Goal: Task Accomplishment & Management: Manage account settings

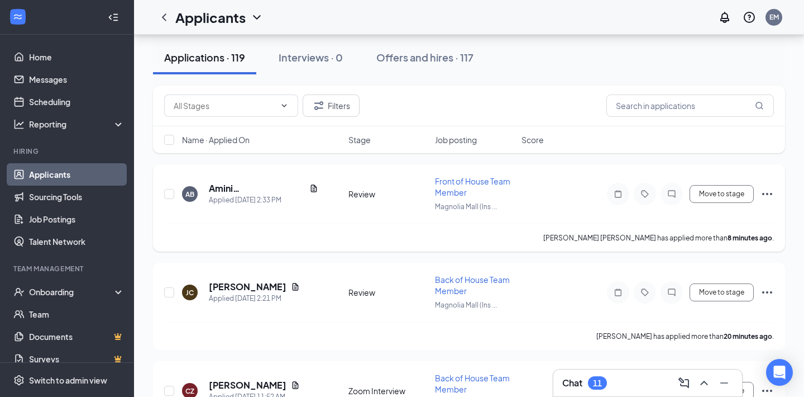
scroll to position [42, 0]
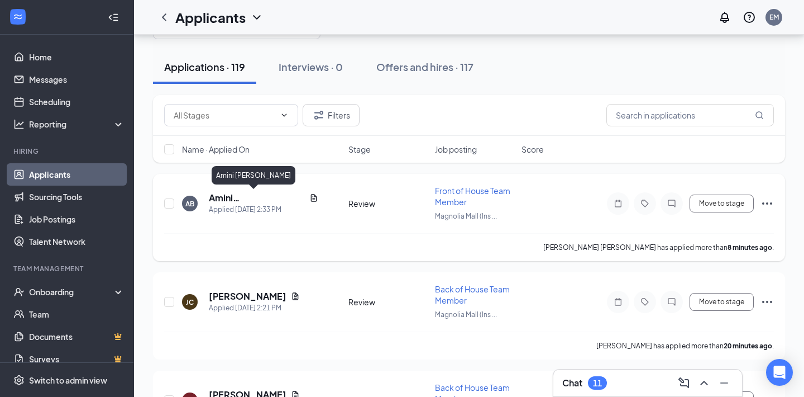
click at [236, 198] on h5 "Amini [PERSON_NAME]" at bounding box center [257, 198] width 96 height 12
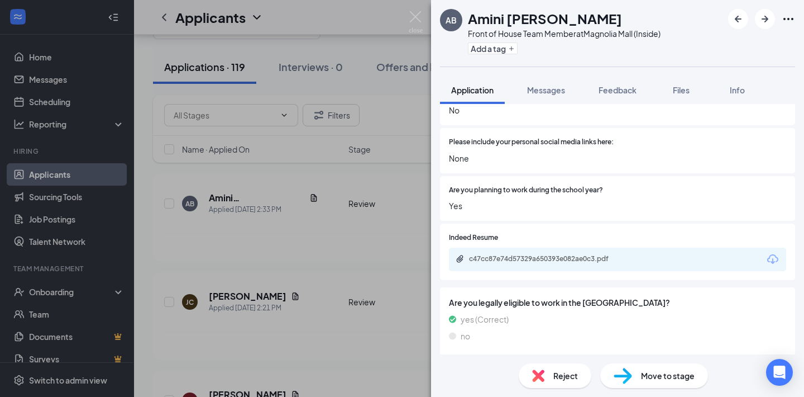
scroll to position [789, 0]
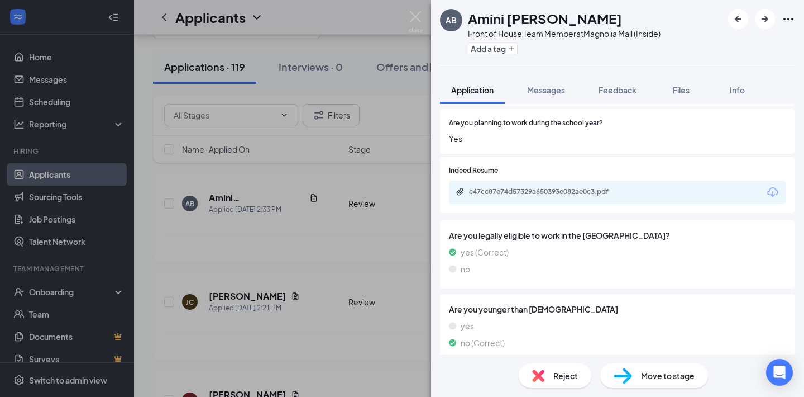
click at [648, 379] on span "Move to stage" at bounding box center [668, 375] width 54 height 12
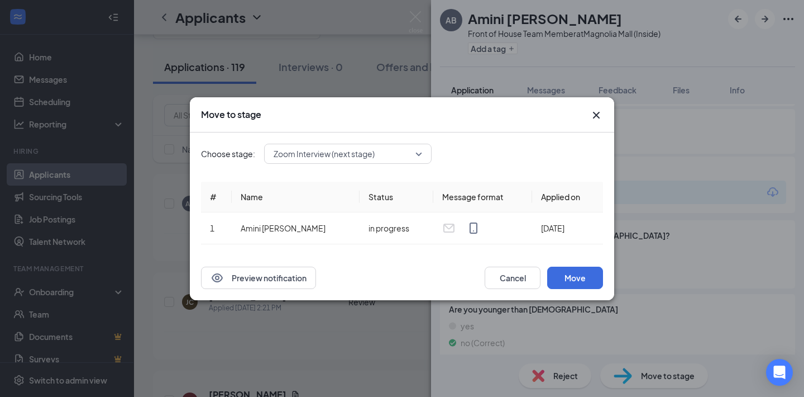
scroll to position [785, 0]
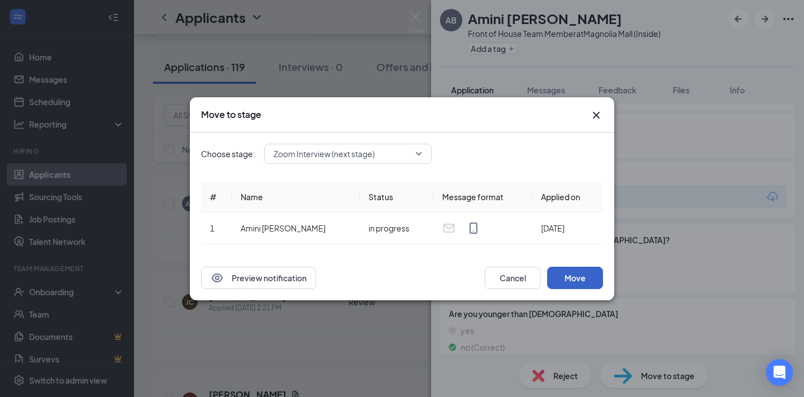
click at [579, 275] on button "Move" at bounding box center [575, 277] width 56 height 22
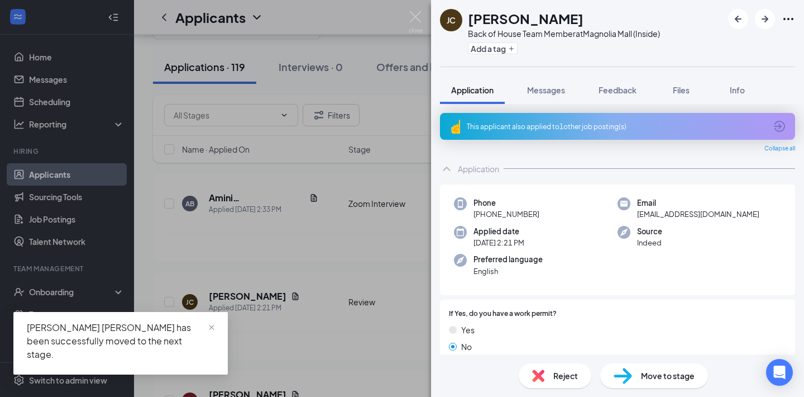
click at [602, 122] on div "This applicant also applied to 1 other job posting(s)" at bounding box center [616, 126] width 299 height 9
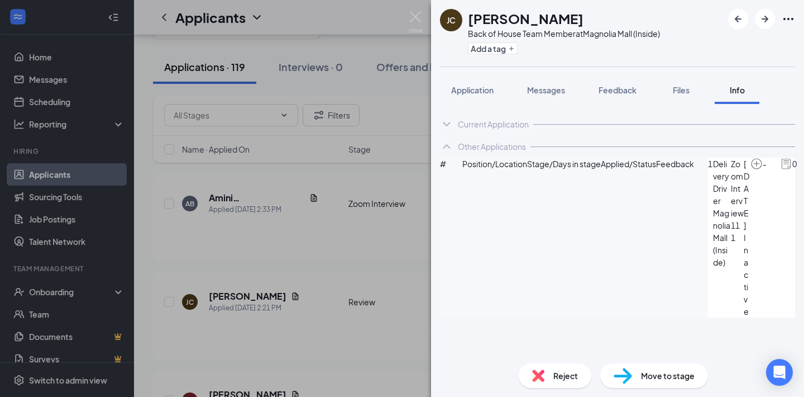
click at [547, 372] on div "Reject" at bounding box center [555, 375] width 73 height 25
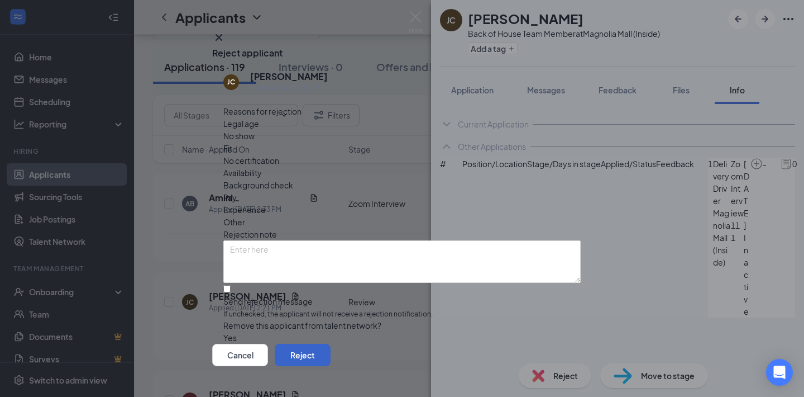
click at [331, 343] on button "Reject" at bounding box center [303, 354] width 56 height 22
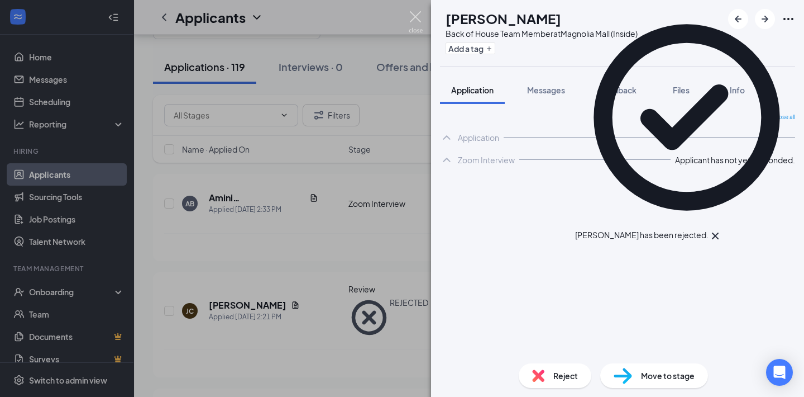
click at [419, 19] on img at bounding box center [416, 22] width 14 height 22
